Goal: Transaction & Acquisition: Obtain resource

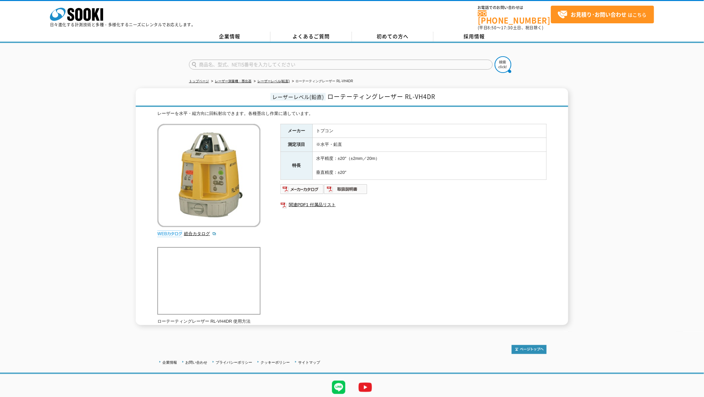
click at [265, 65] on form at bounding box center [352, 65] width 326 height 19
click at [265, 64] on input "text" at bounding box center [341, 65] width 304 height 10
type input "シリンダ"
click at [495, 56] on button at bounding box center [503, 64] width 17 height 17
